Goal: Task Accomplishment & Management: Use online tool/utility

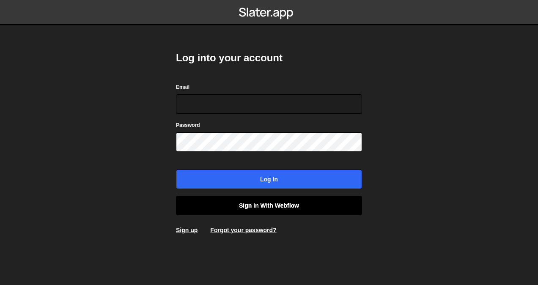
click at [257, 209] on link "Sign in with Webflow" at bounding box center [269, 205] width 186 height 19
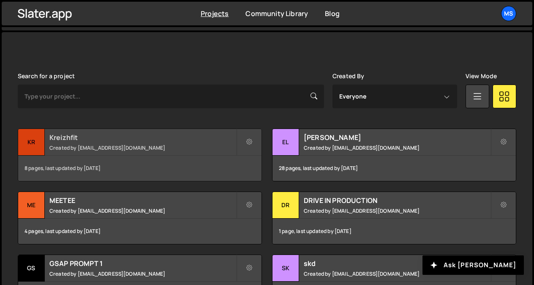
scroll to position [211, 0]
click at [118, 144] on div "Kreizhfit Created by snowmahana.fitt@gmail.com" at bounding box center [139, 142] width 243 height 26
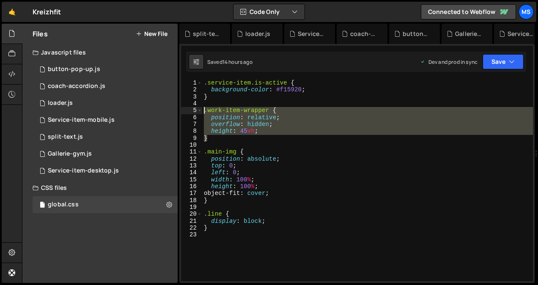
drag, startPoint x: 215, startPoint y: 139, endPoint x: 204, endPoint y: 111, distance: 30.5
click at [204, 111] on div ".service-item.is-active { background-color : #f15920 ; } .work-item-wrapper { p…" at bounding box center [367, 187] width 331 height 216
click at [245, 130] on div ".service-item.is-active { background-color : #f15920 ; } .work-item-wrapper { p…" at bounding box center [367, 180] width 331 height 202
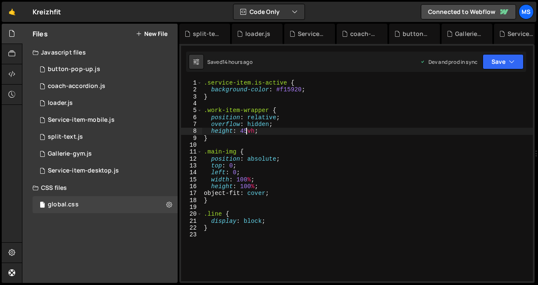
click at [244, 131] on div ".service-item.is-active { background-color : #f15920 ; } .work-item-wrapper { p…" at bounding box center [367, 187] width 331 height 216
click at [490, 56] on button "Save" at bounding box center [502, 61] width 41 height 15
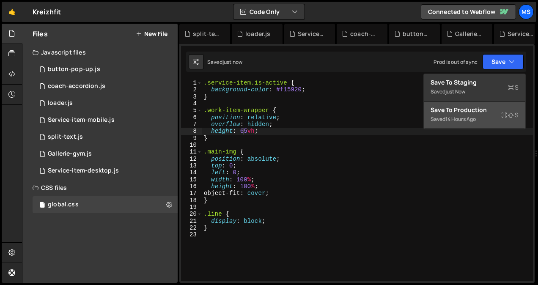
click at [466, 112] on div "Save to Production S" at bounding box center [474, 110] width 88 height 8
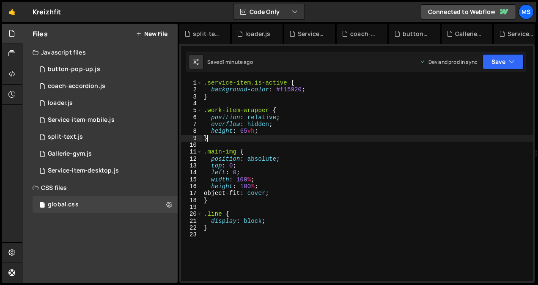
scroll to position [0, 0]
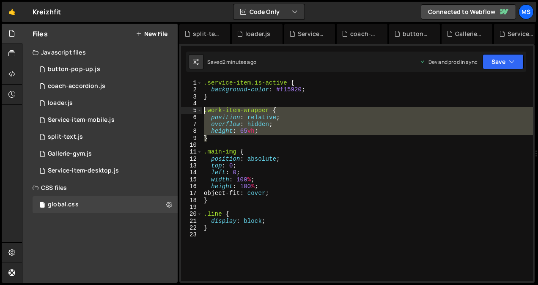
drag, startPoint x: 219, startPoint y: 142, endPoint x: 203, endPoint y: 110, distance: 35.7
click at [203, 110] on div ".service-item.is-active { background-color : #f15920 ; } .work-item-wrapper { p…" at bounding box center [367, 187] width 331 height 216
type textarea ".work-item-wrapper { position: relative;"
click at [221, 249] on div ".service-item.is-active { background-color : #f15920 ; } .work-item-wrapper { p…" at bounding box center [367, 187] width 331 height 216
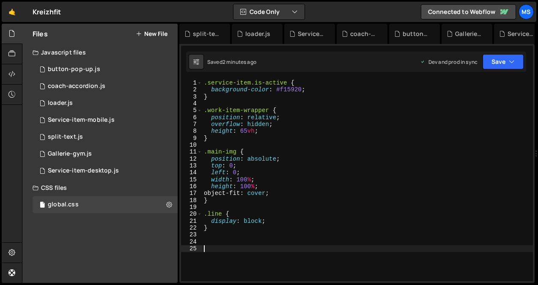
paste textarea "}"
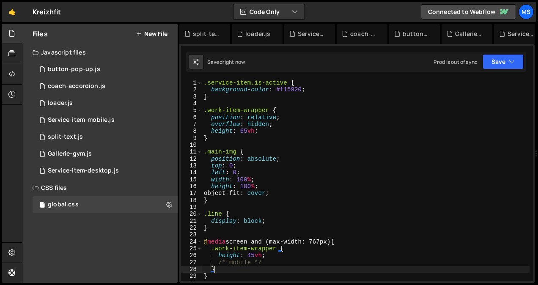
click at [280, 267] on div ".service-item.is-active { background-color : #f15920 ; } .work-item-wrapper { p…" at bounding box center [365, 187] width 327 height 216
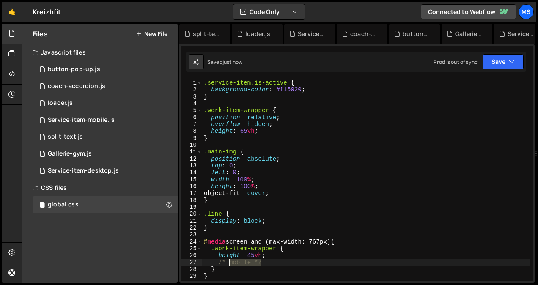
drag, startPoint x: 264, startPoint y: 263, endPoint x: 206, endPoint y: 268, distance: 58.5
click at [206, 268] on div ".service-item.is-active { background-color : #f15920 ; } .work-item-wrapper { p…" at bounding box center [365, 187] width 327 height 216
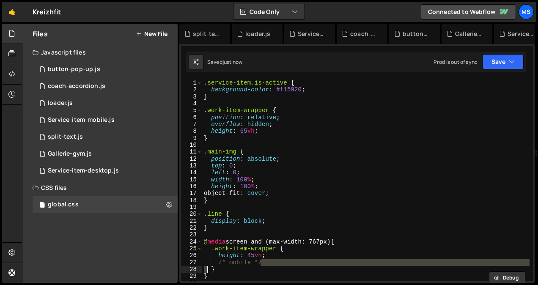
click at [189, 260] on div "27" at bounding box center [191, 262] width 21 height 7
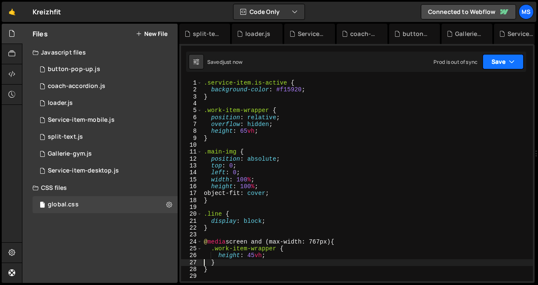
type textarea "}"
click at [506, 60] on button "Save" at bounding box center [502, 61] width 41 height 15
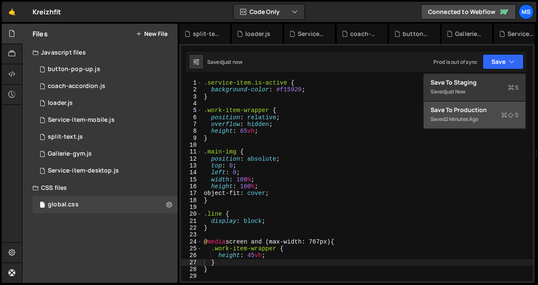
click at [472, 115] on div "Saved 2 minutes ago" at bounding box center [474, 119] width 88 height 10
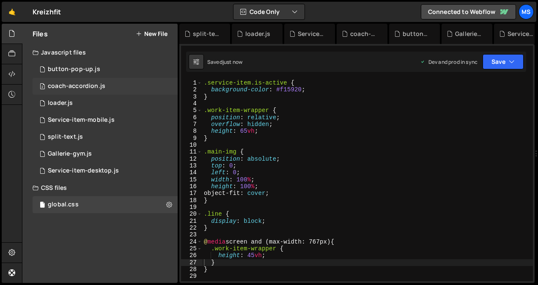
click at [79, 90] on div "2 coach-accordion.js 0" at bounding box center [105, 86] width 145 height 17
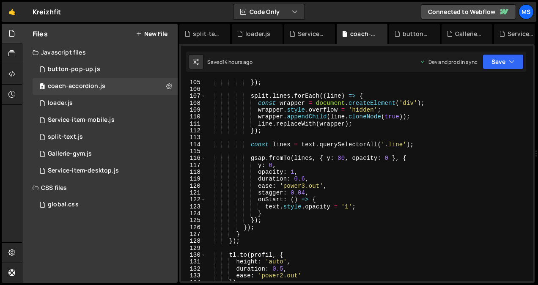
scroll to position [727, 0]
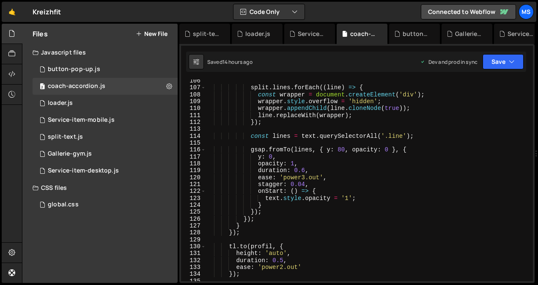
click at [365, 261] on div "split . lines . forEach (( line ) => { const wrapper = document . createElement…" at bounding box center [367, 185] width 324 height 216
type textarea "});"
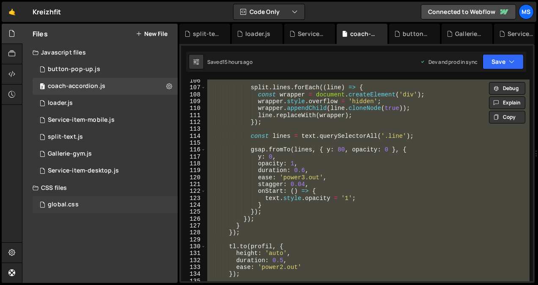
click at [55, 203] on div "global.css" at bounding box center [63, 205] width 31 height 8
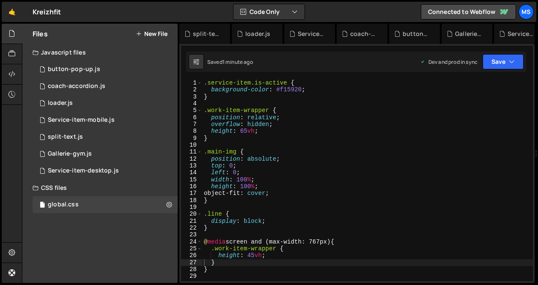
type textarea "}"
click at [245, 230] on div ".service-item.is-active { background-color : #f15920 ; } .work-item-wrapper { p…" at bounding box center [367, 187] width 331 height 216
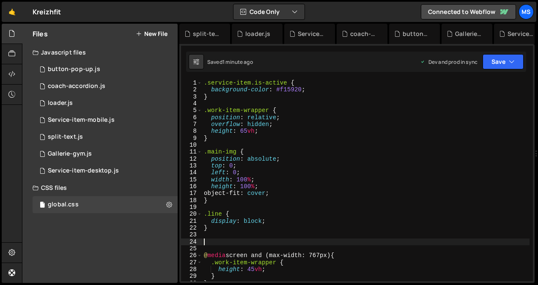
paste textarea "}"
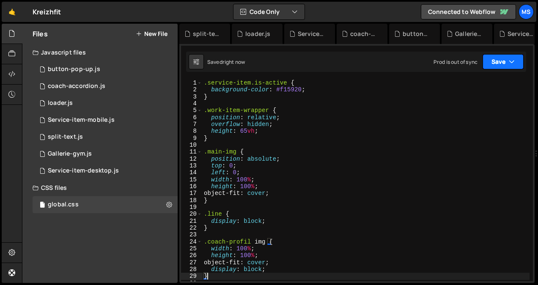
click at [499, 57] on button "Save" at bounding box center [502, 61] width 41 height 15
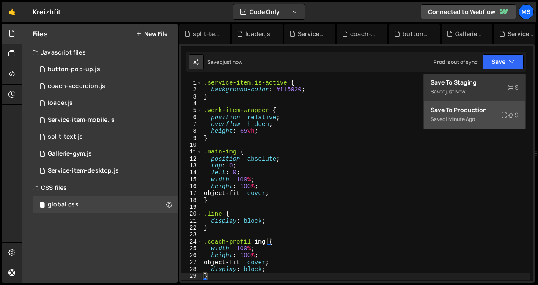
click at [471, 113] on div "Save to Production S" at bounding box center [474, 110] width 88 height 8
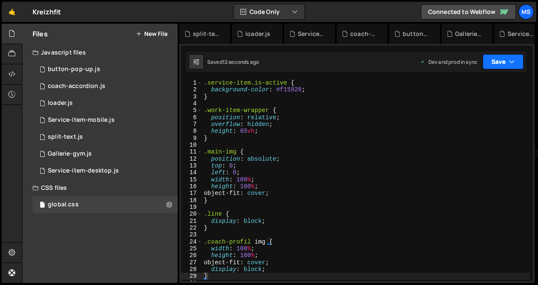
click at [520, 63] on button "Save" at bounding box center [502, 61] width 41 height 15
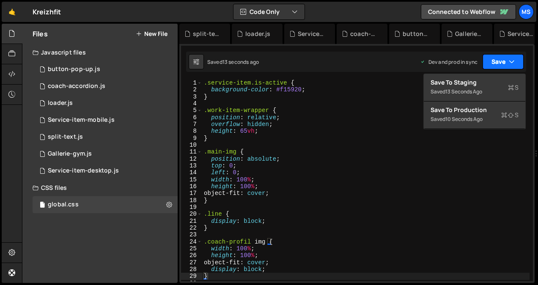
click at [520, 63] on button "Save" at bounding box center [502, 61] width 41 height 15
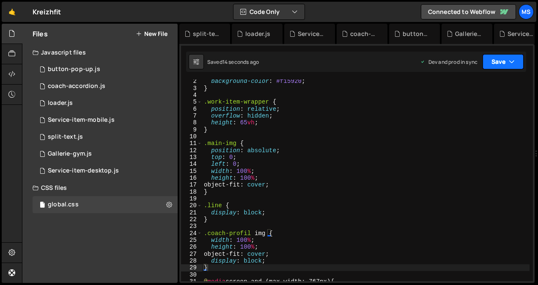
scroll to position [8, 0]
type textarea "display: block;"
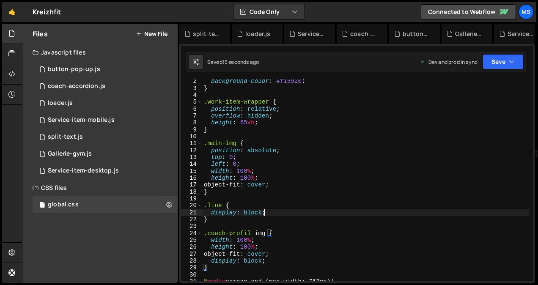
click at [316, 215] on div "background-color : #f15920 ; } .work-item-wrapper { position : relative ; overf…" at bounding box center [365, 186] width 327 height 216
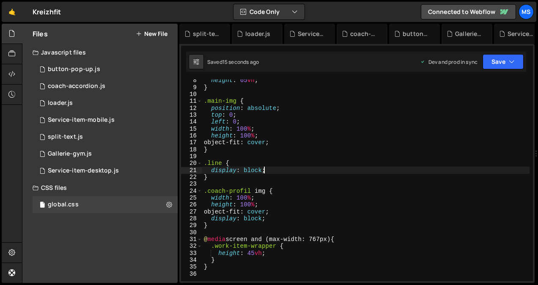
scroll to position [51, 0]
click at [82, 84] on div "coach-accordion.js" at bounding box center [76, 86] width 57 height 8
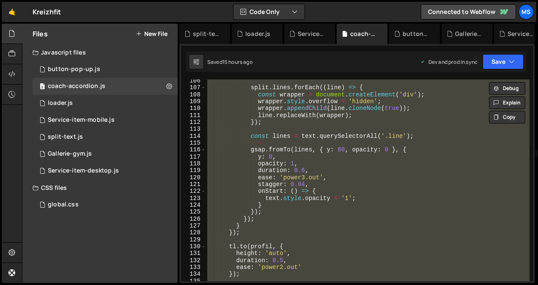
click at [418, 183] on div "split . lines . forEach (( line ) => { const wrapper = document . createElement…" at bounding box center [367, 180] width 324 height 202
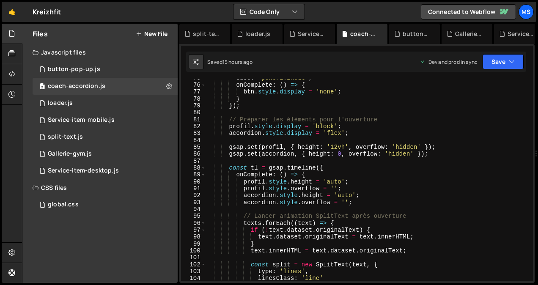
scroll to position [516, 0]
click at [334, 145] on div "ease : 'power2.inOut' , onComplete : ( ) => { btn . style . display = 'none' ; …" at bounding box center [367, 183] width 324 height 216
click at [473, 177] on div "ease : 'power2.inOut' , onComplete : ( ) => { btn . style . display = 'none' ; …" at bounding box center [367, 183] width 324 height 216
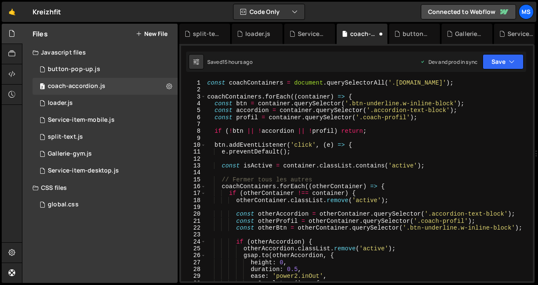
scroll to position [0, 0]
click at [507, 58] on button "Save" at bounding box center [502, 61] width 41 height 15
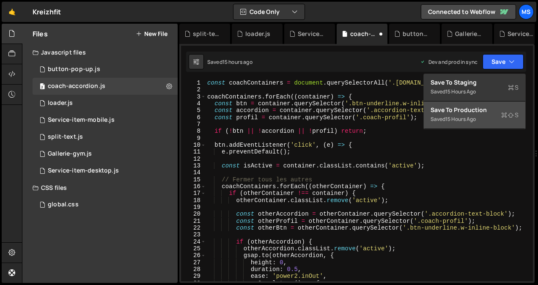
click at [481, 113] on div "Save to Production S" at bounding box center [474, 110] width 88 height 8
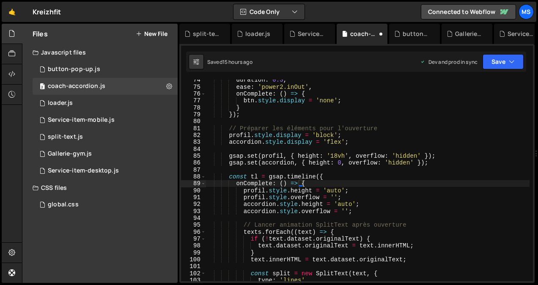
scroll to position [507, 0]
click at [499, 62] on button "Save" at bounding box center [497, 61] width 51 height 15
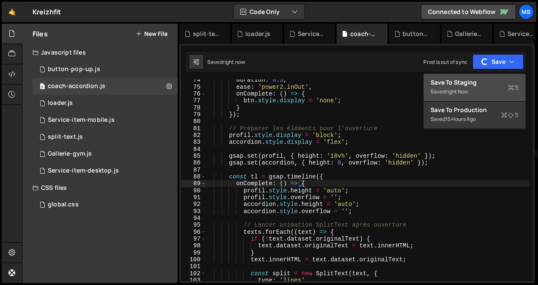
click at [484, 88] on div "Saved right now" at bounding box center [474, 92] width 88 height 10
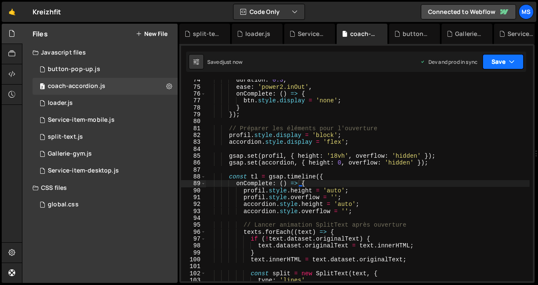
click at [511, 59] on icon "button" at bounding box center [511, 61] width 6 height 8
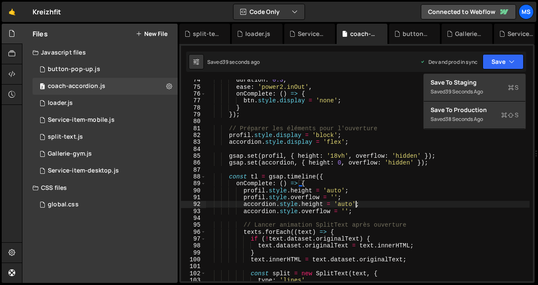
click at [478, 203] on div "duration : 0.3 , ease : 'power2.inOut' , onComplete : ( ) => { btn . style . di…" at bounding box center [367, 185] width 324 height 216
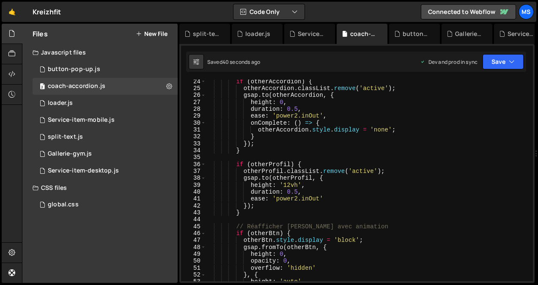
scroll to position [93, 0]
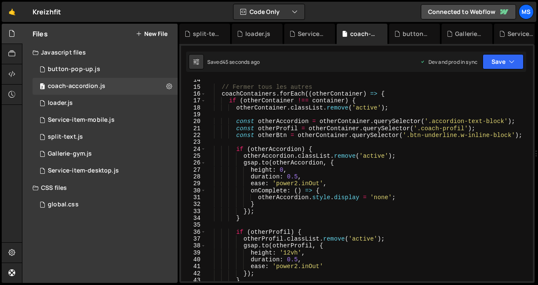
click at [289, 251] on div "// Fermer tous les autres coachContainers . forEach (( otherContainer ) => { if…" at bounding box center [367, 185] width 324 height 216
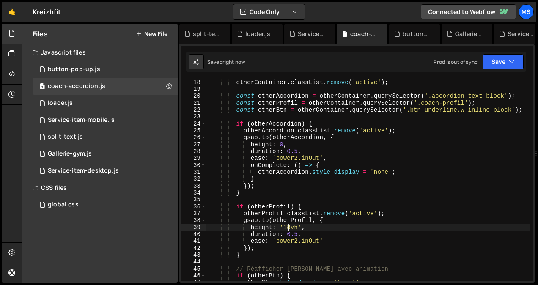
scroll to position [118, 0]
type textarea "height: '18vh',"
click at [506, 63] on button "Save" at bounding box center [502, 61] width 41 height 15
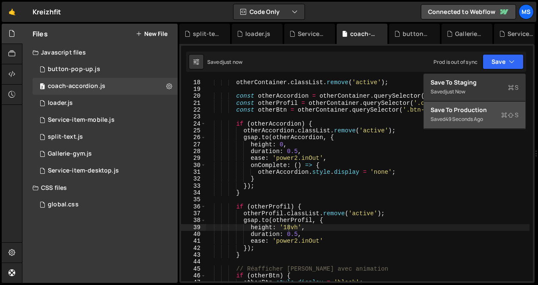
click at [485, 110] on div "Save to Production S" at bounding box center [474, 110] width 88 height 8
